Goal: Task Accomplishment & Management: Manage account settings

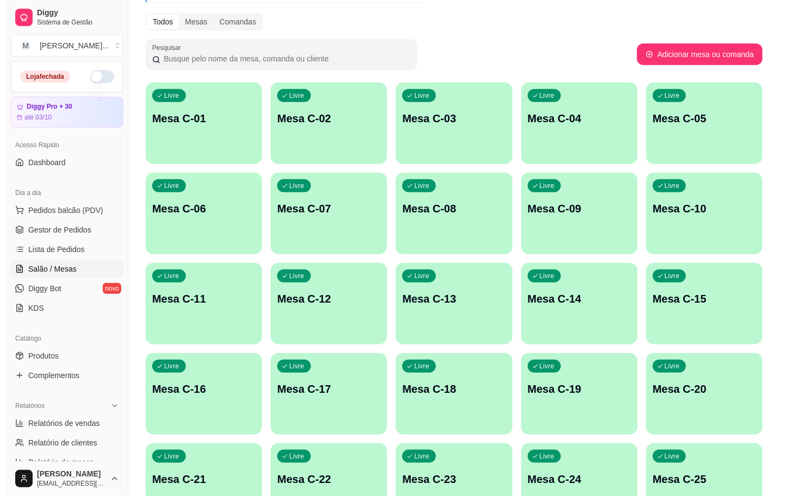
scroll to position [293, 0]
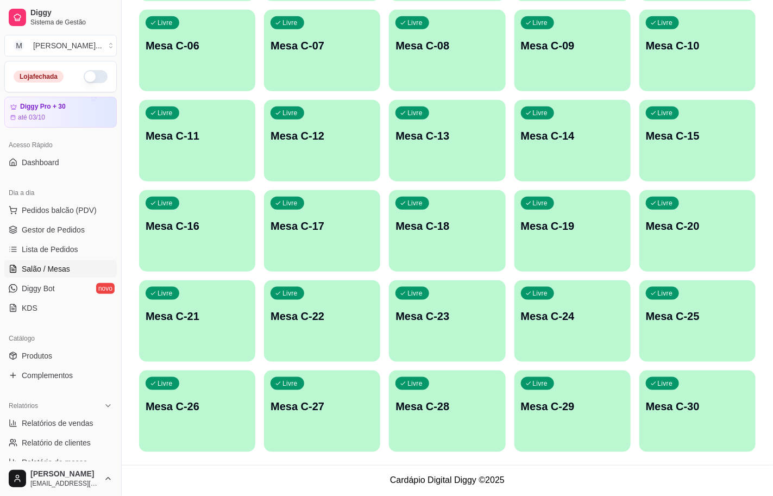
click at [460, 429] on div "Livre Mesa C-28" at bounding box center [447, 405] width 116 height 68
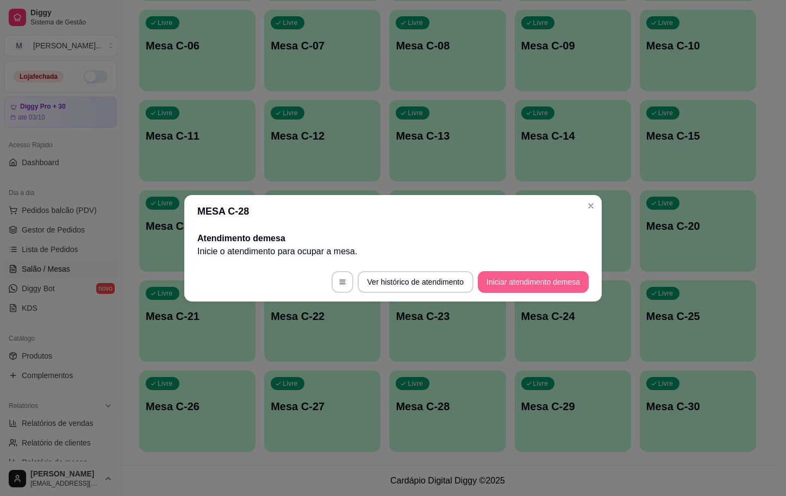
click at [548, 278] on button "Iniciar atendimento de mesa" at bounding box center [533, 282] width 111 height 22
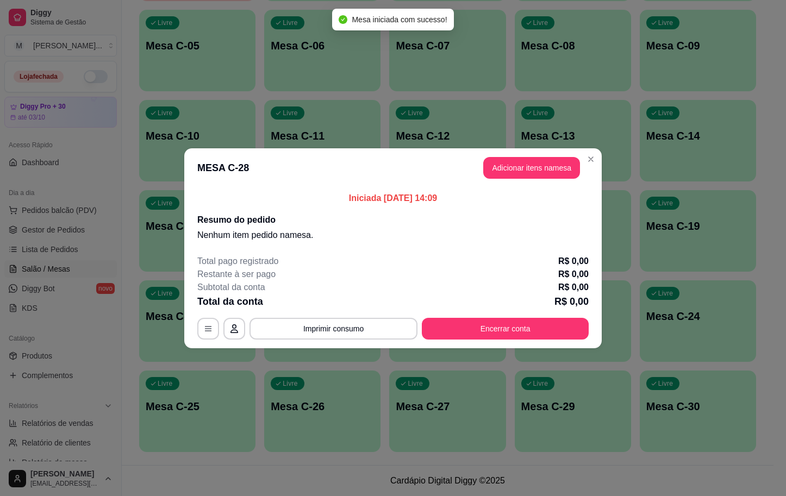
click at [531, 177] on button "Adicionar itens na mesa" at bounding box center [531, 168] width 97 height 22
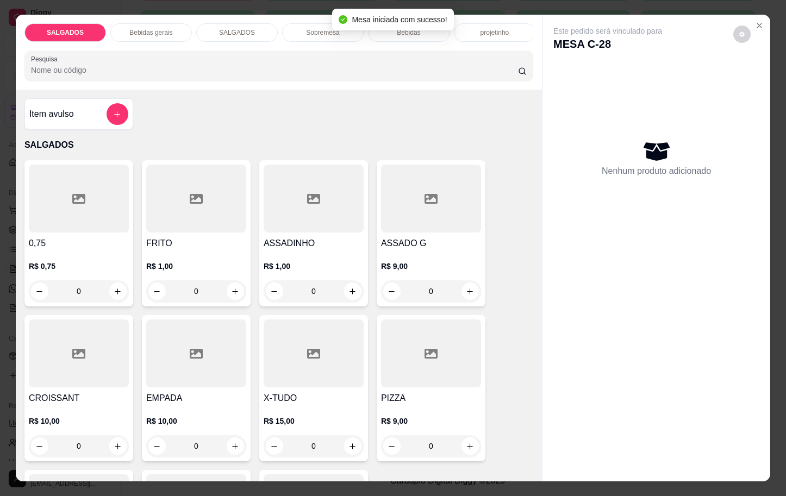
click at [212, 289] on input "0" at bounding box center [196, 291] width 61 height 22
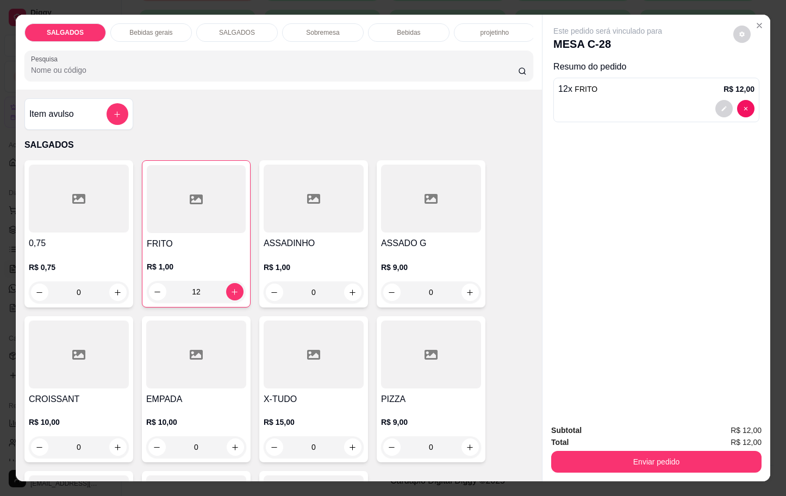
type input "12"
drag, startPoint x: 171, startPoint y: 27, endPoint x: 235, endPoint y: 23, distance: 64.2
click at [171, 24] on div "Bebidas gerais" at bounding box center [150, 32] width 81 height 18
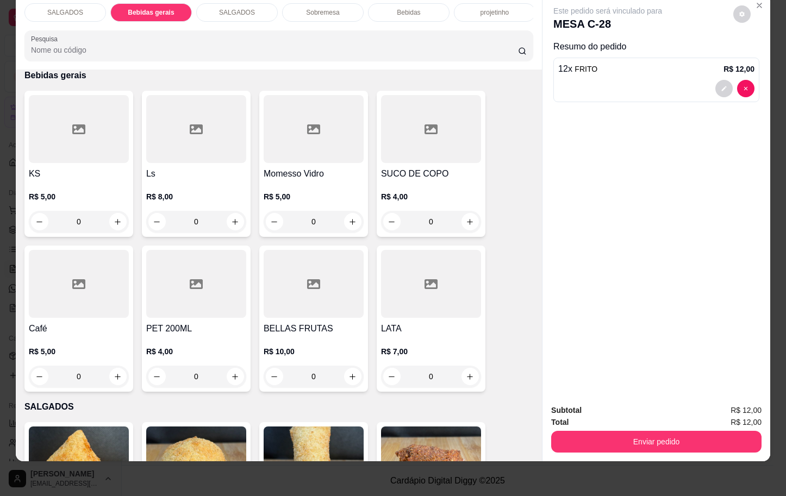
click at [289, 173] on h4 "Momesso Vidro" at bounding box center [314, 173] width 100 height 13
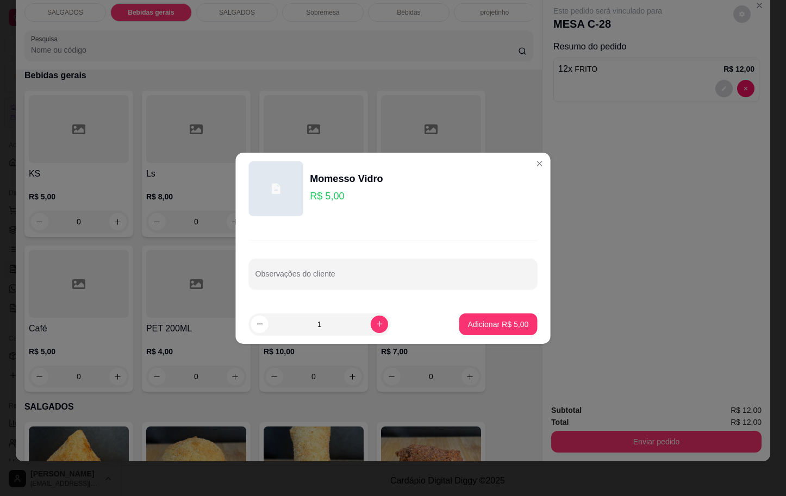
click at [249, 170] on div at bounding box center [276, 188] width 55 height 55
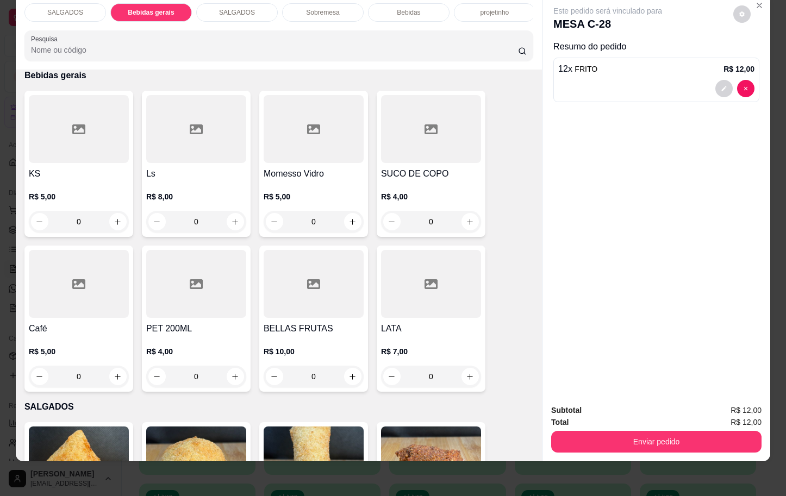
click at [212, 162] on div at bounding box center [196, 129] width 100 height 68
click at [150, 161] on div at bounding box center [196, 129] width 100 height 68
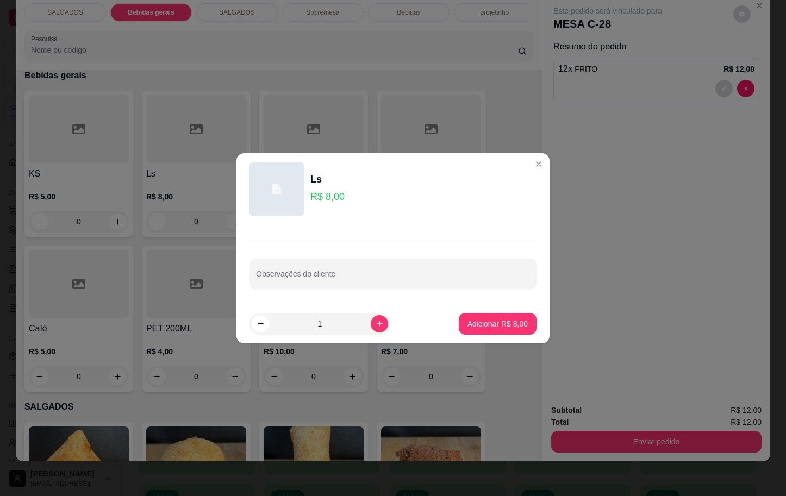
click at [491, 338] on footer "1 Adicionar R$ 8,00" at bounding box center [392, 323] width 313 height 39
click at [512, 329] on button "Adicionar R$ 8,00" at bounding box center [498, 324] width 78 height 22
type input "1"
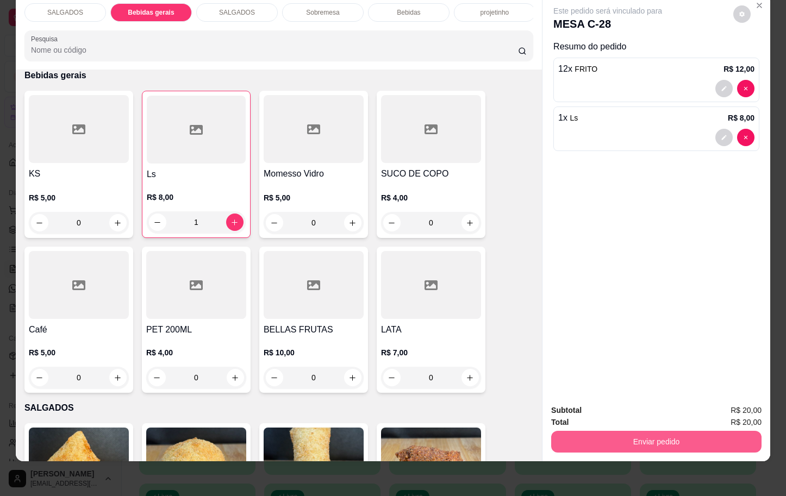
click at [665, 431] on button "Enviar pedido" at bounding box center [656, 442] width 210 height 22
click at [724, 403] on button "Enviar pedido" at bounding box center [730, 403] width 61 height 21
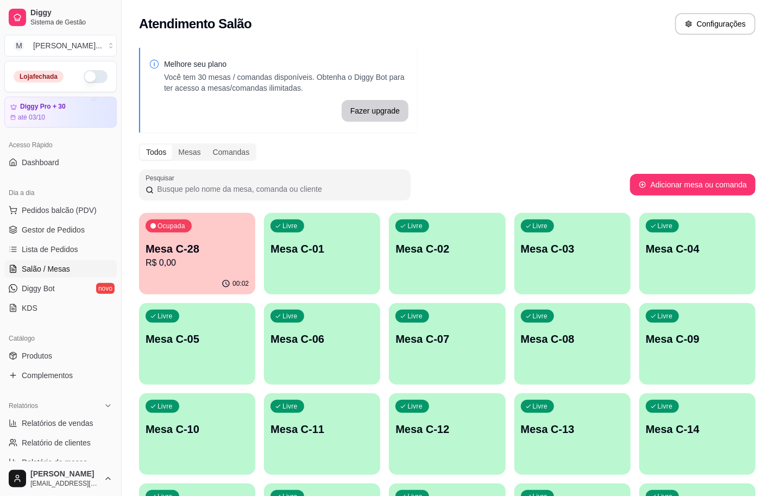
click at [294, 416] on div "Livre Mesa C-11" at bounding box center [322, 427] width 116 height 68
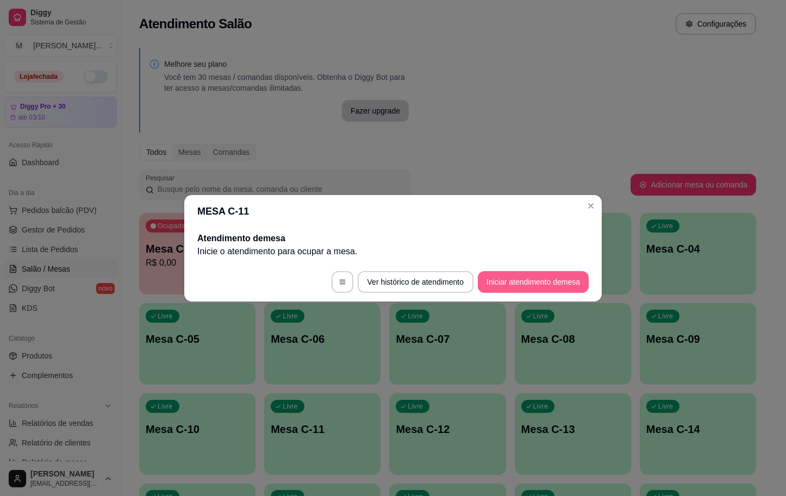
click at [541, 284] on button "Iniciar atendimento de mesa" at bounding box center [533, 282] width 111 height 22
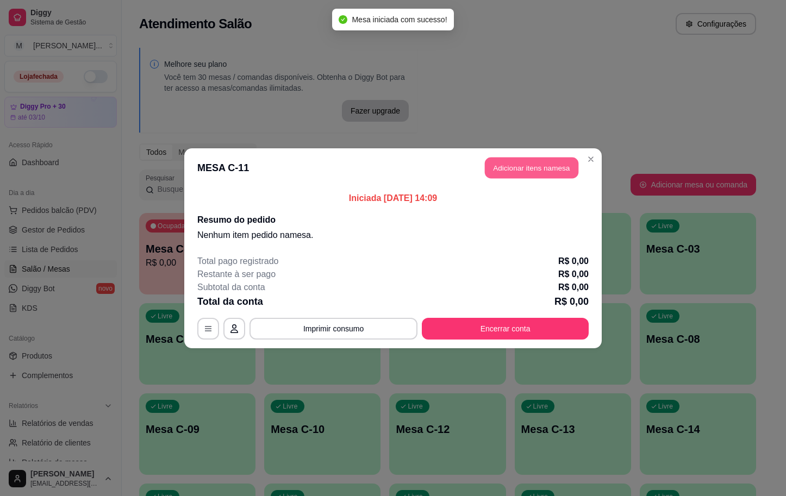
click at [506, 171] on button "Adicionar itens na mesa" at bounding box center [531, 167] width 93 height 21
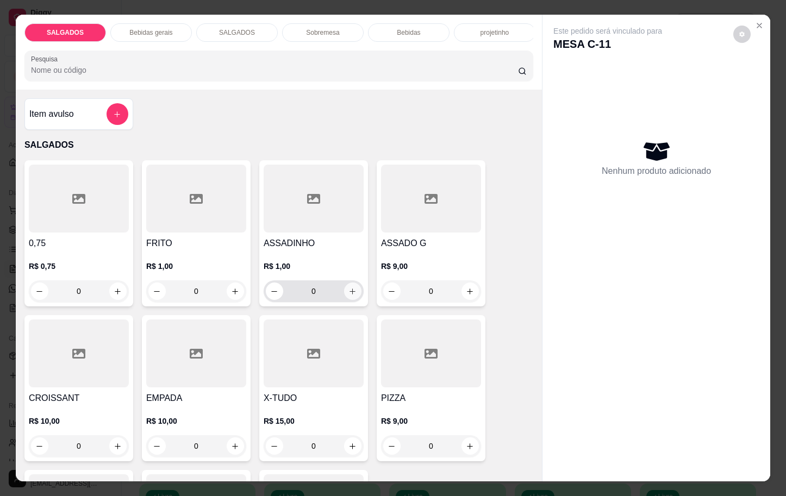
click at [351, 300] on button "increase-product-quantity" at bounding box center [352, 291] width 17 height 17
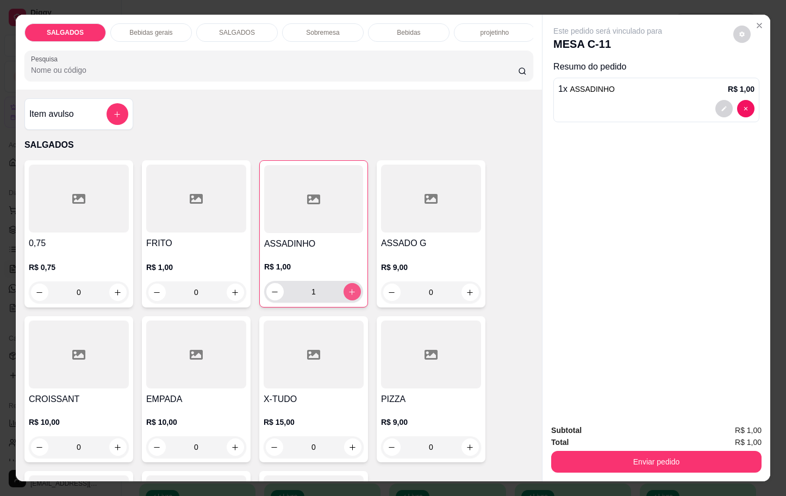
click at [349, 296] on icon "increase-product-quantity" at bounding box center [352, 292] width 8 height 8
click at [348, 296] on icon "increase-product-quantity" at bounding box center [352, 292] width 8 height 8
type input "3"
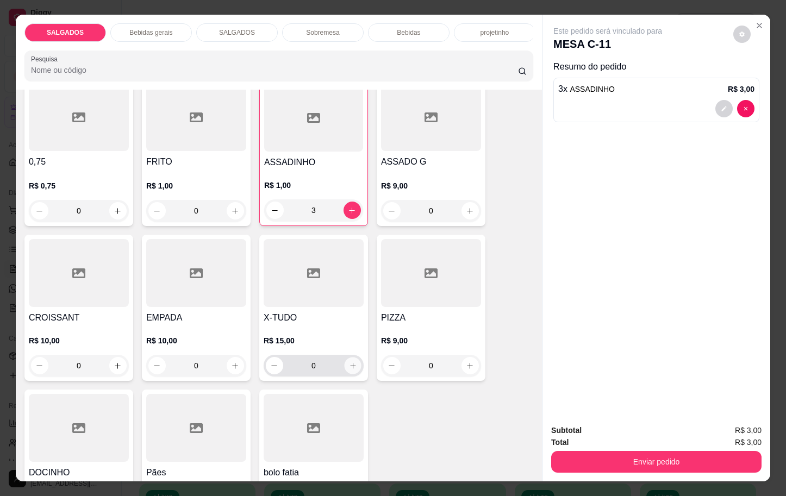
click at [349, 370] on icon "increase-product-quantity" at bounding box center [353, 366] width 8 height 8
type input "1"
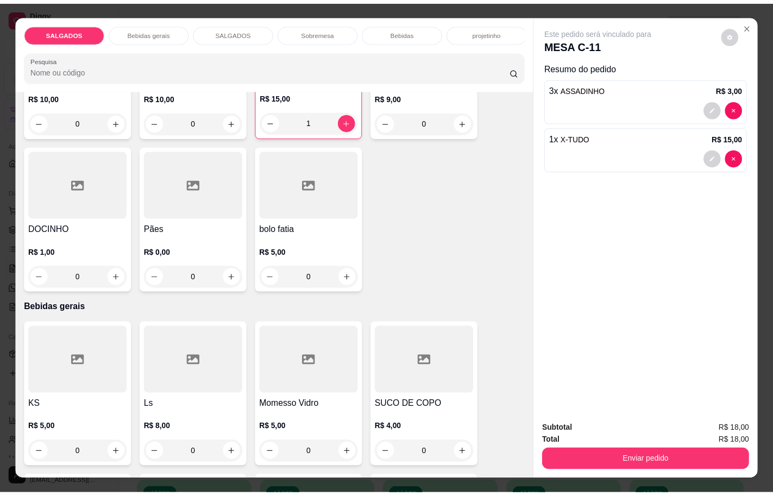
scroll to position [407, 0]
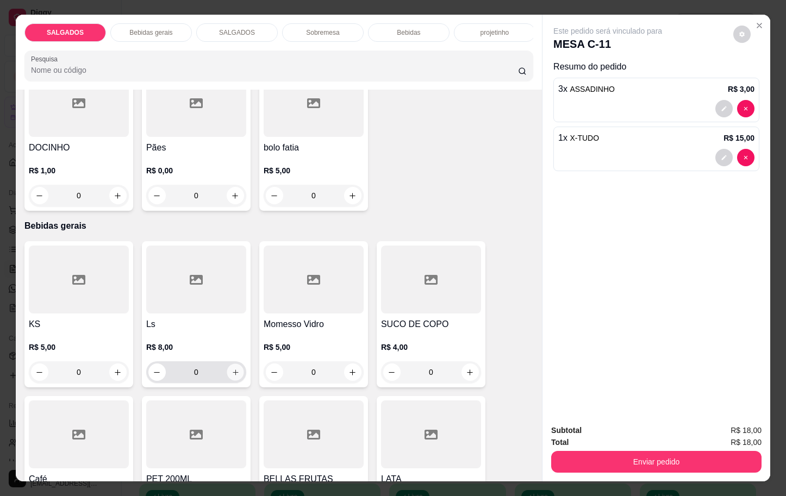
click at [232, 377] on icon "increase-product-quantity" at bounding box center [235, 372] width 8 height 8
type input "1"
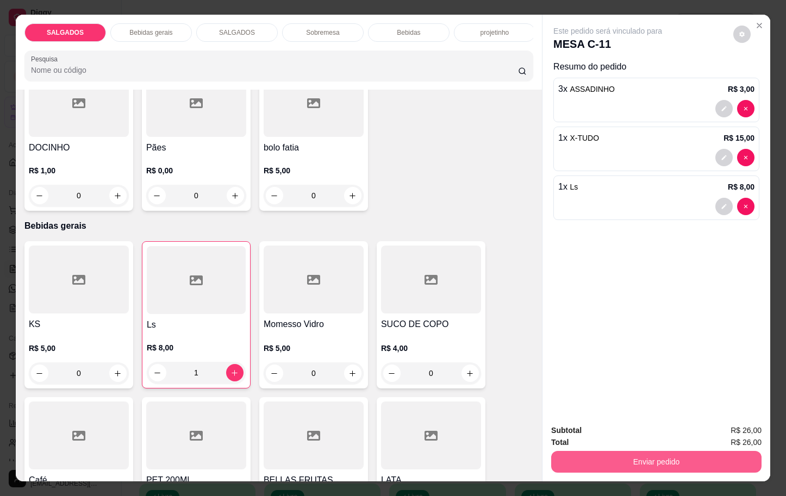
click at [570, 451] on button "Enviar pedido" at bounding box center [656, 462] width 210 height 22
click at [738, 422] on button "Enviar pedido" at bounding box center [731, 429] width 60 height 20
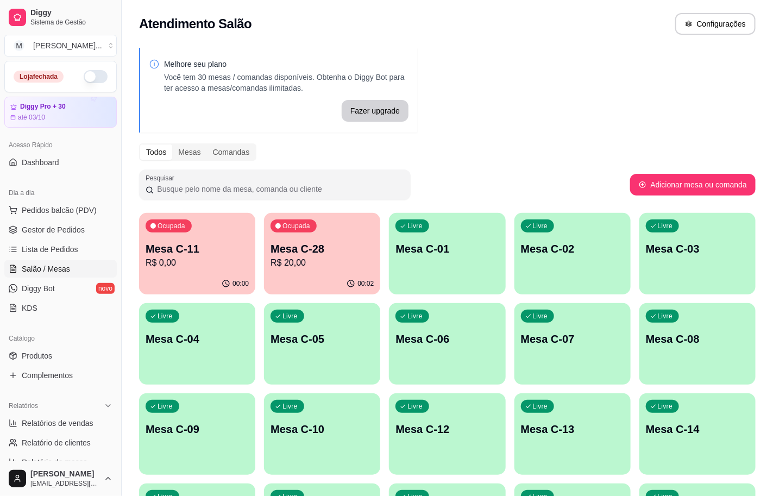
click at [343, 287] on div "00:02" at bounding box center [322, 283] width 116 height 21
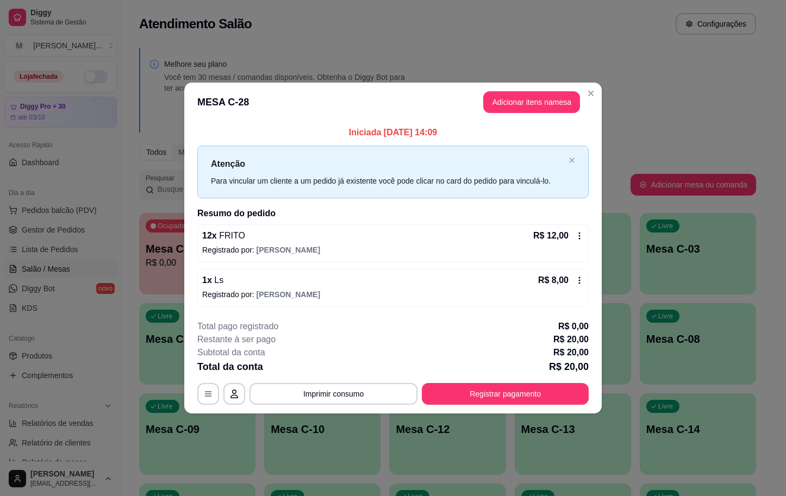
click at [535, 122] on div "Iniciada [DATE] 14:09 Atenção Para vincular um cliente a um pedido já existente…" at bounding box center [392, 217] width 417 height 190
click at [534, 100] on button "Adicionar itens na mesa" at bounding box center [531, 102] width 97 height 22
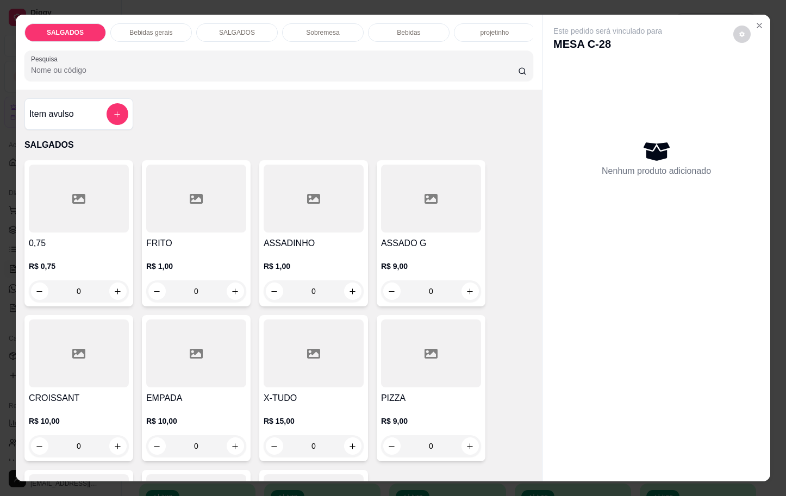
drag, startPoint x: 209, startPoint y: 303, endPoint x: 199, endPoint y: 293, distance: 13.8
click at [210, 302] on input "0" at bounding box center [196, 291] width 61 height 22
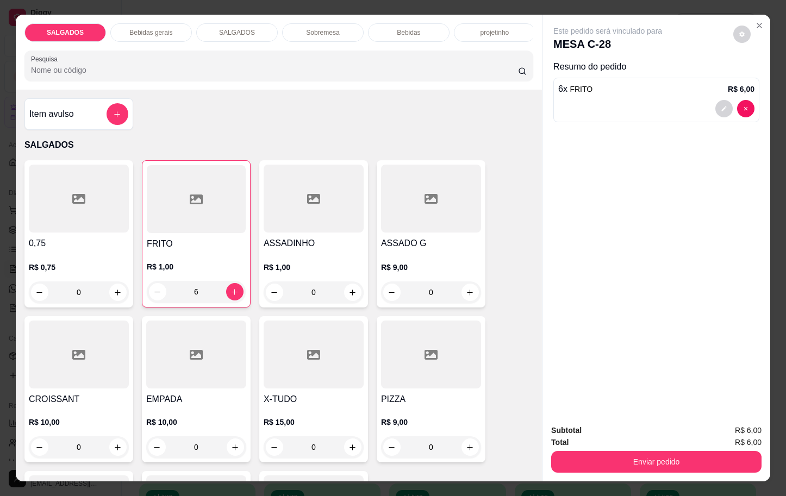
type input "6"
click at [690, 466] on button "Enviar pedido" at bounding box center [656, 462] width 210 height 22
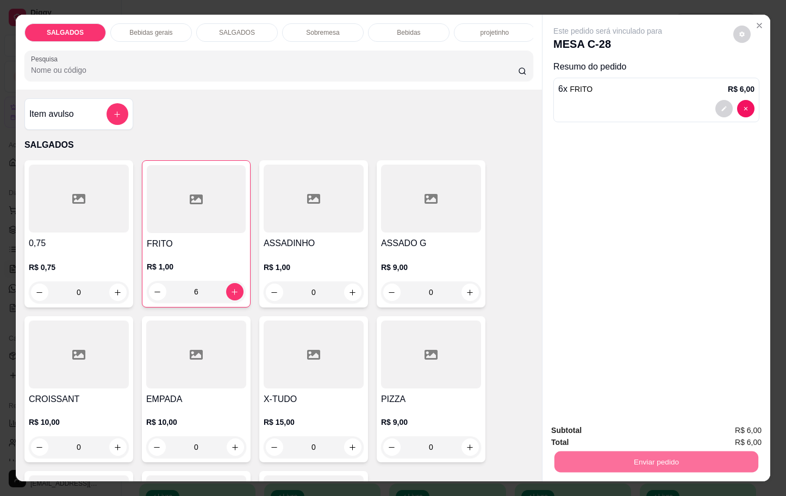
click at [737, 424] on button "Enviar pedido" at bounding box center [730, 429] width 61 height 21
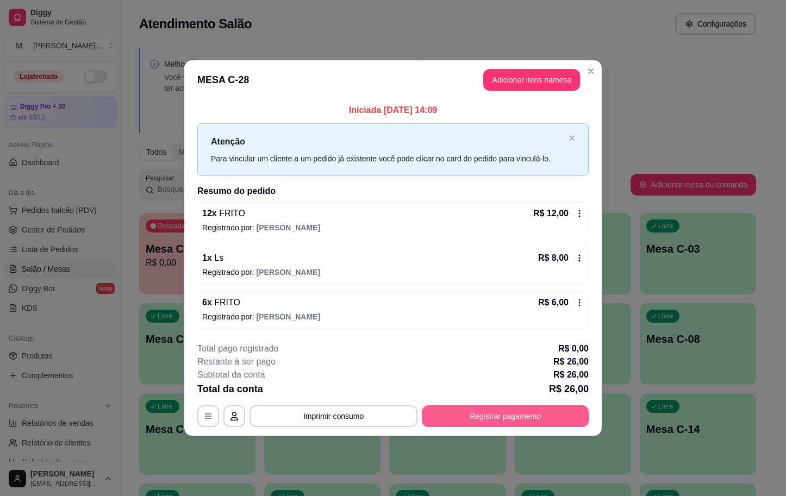
click at [548, 425] on button "Registrar pagamento" at bounding box center [505, 416] width 167 height 22
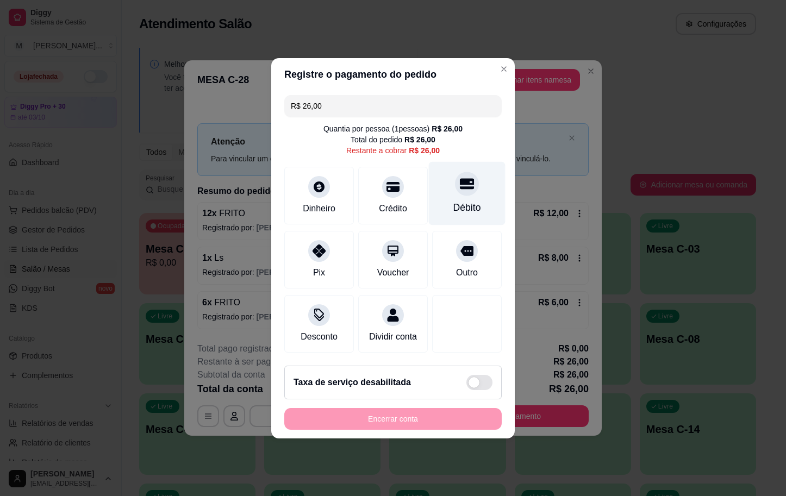
click at [455, 172] on div at bounding box center [467, 184] width 24 height 24
type input "R$ 0,00"
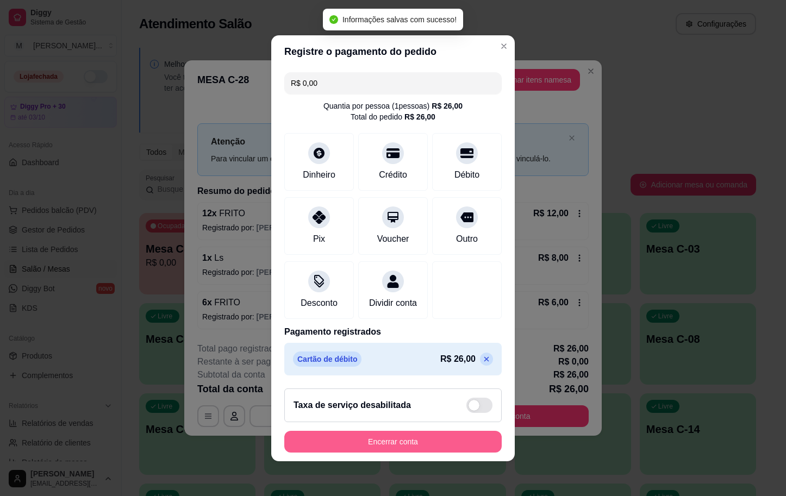
click at [386, 453] on button "Encerrar conta" at bounding box center [392, 442] width 217 height 22
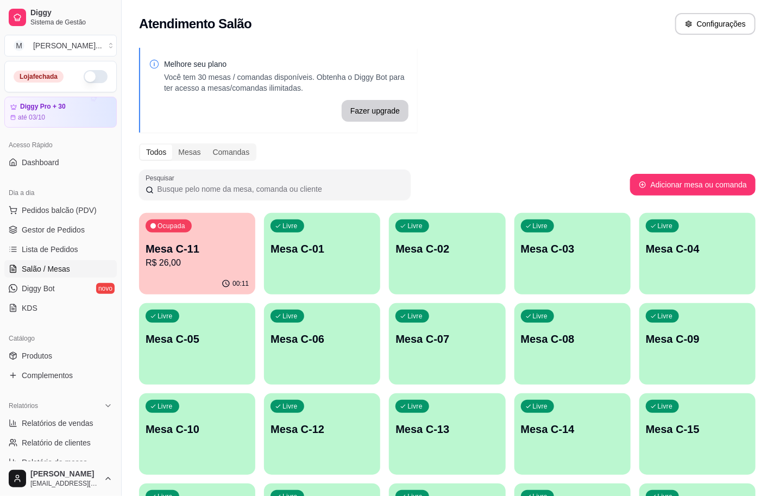
click at [165, 262] on p "R$ 26,00" at bounding box center [197, 262] width 103 height 13
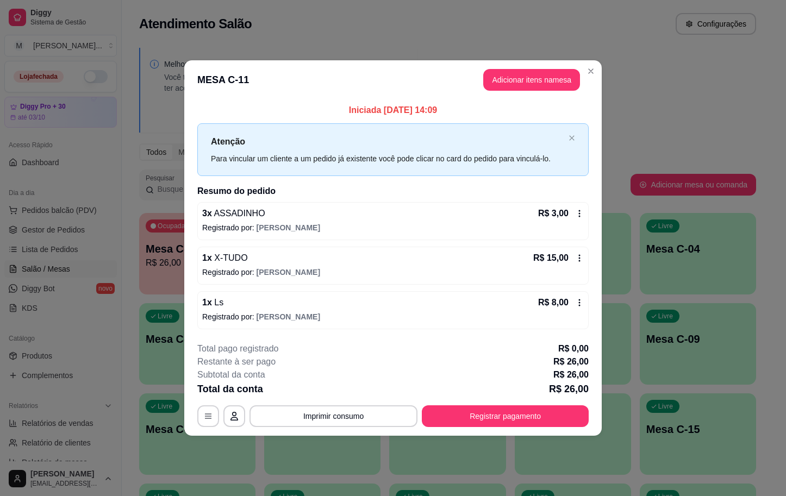
click at [559, 399] on div "**********" at bounding box center [392, 384] width 391 height 85
click at [556, 406] on button "Registrar pagamento" at bounding box center [505, 416] width 167 height 22
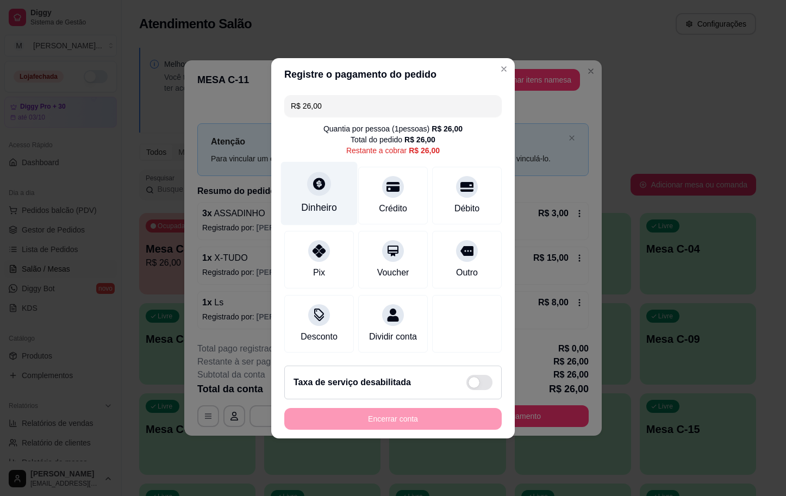
click at [341, 199] on div "Dinheiro" at bounding box center [319, 193] width 77 height 64
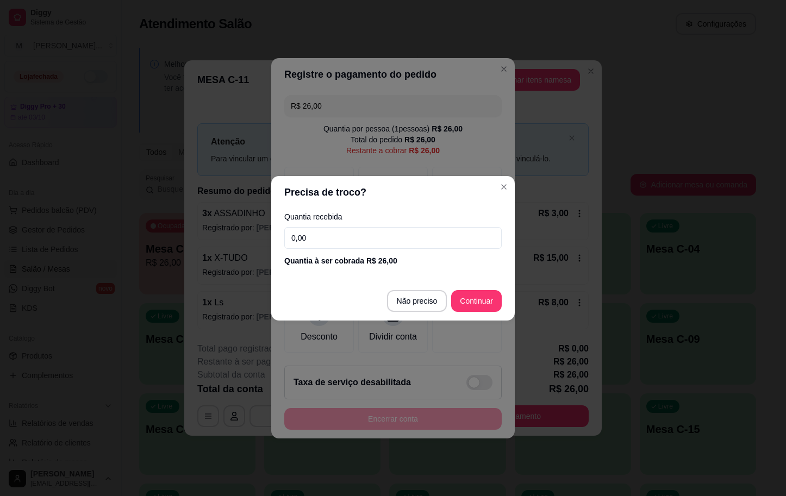
drag, startPoint x: 359, startPoint y: 222, endPoint x: 359, endPoint y: 230, distance: 8.1
click at [359, 224] on div "Quantia recebida 0,00 Quantia à ser cobrada R$ 26,00" at bounding box center [392, 240] width 243 height 62
click at [359, 230] on input "0,00" at bounding box center [392, 238] width 217 height 22
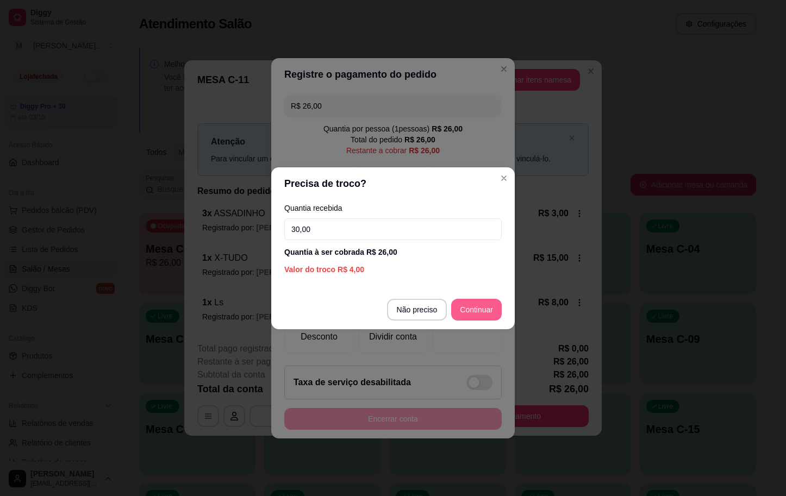
type input "30,00"
click at [501, 306] on footer "Não preciso Continuar" at bounding box center [392, 309] width 243 height 39
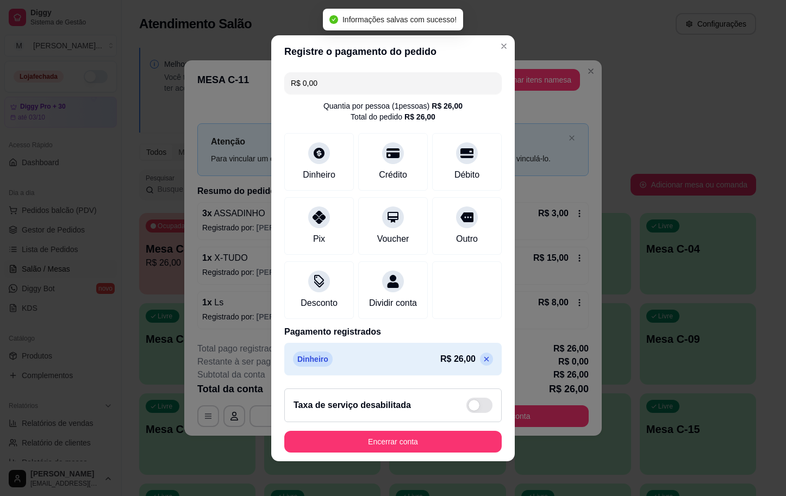
type input "R$ 0,00"
click at [444, 422] on div "Taxa de serviço desabilitada" at bounding box center [392, 405] width 217 height 34
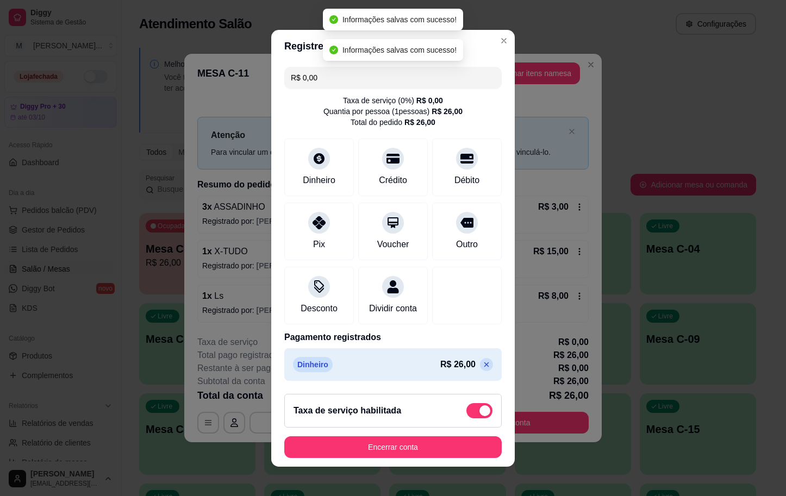
click at [446, 418] on div "Taxa de serviço habilitada" at bounding box center [392, 410] width 199 height 15
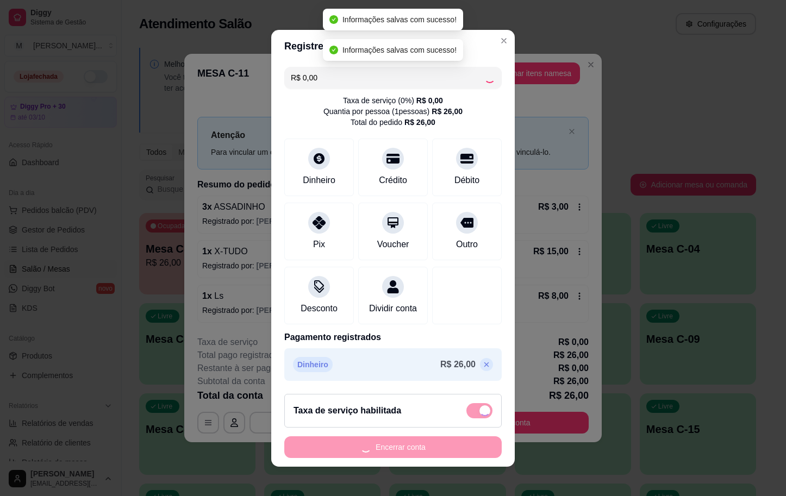
checkbox input "false"
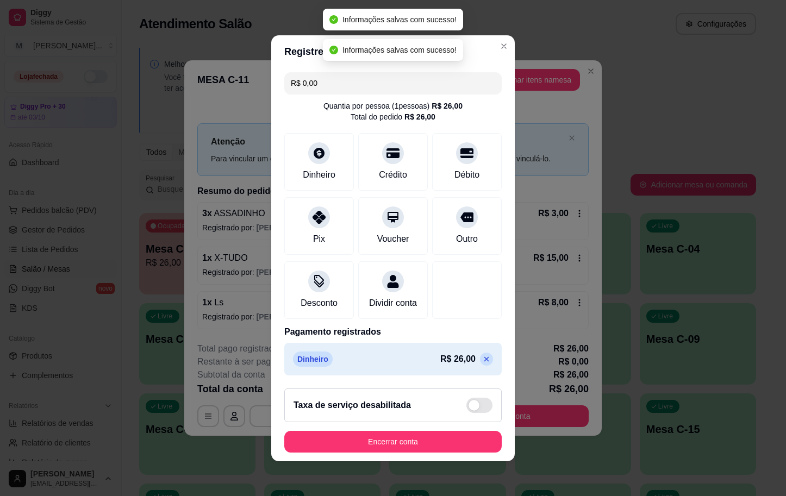
click at [446, 438] on button "Encerrar conta" at bounding box center [392, 442] width 217 height 22
